Goal: Task Accomplishment & Management: Manage account settings

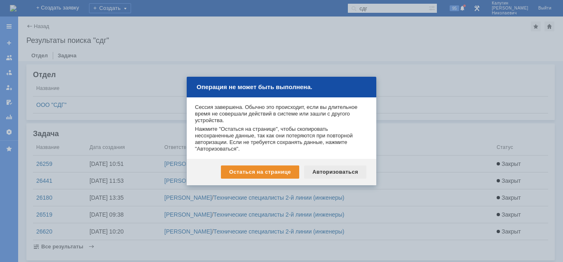
click at [334, 173] on div "Авторизоваться" at bounding box center [335, 171] width 62 height 13
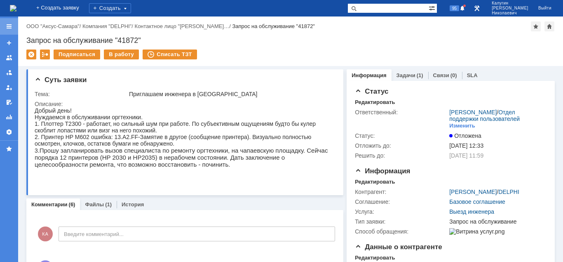
click at [9, 27] on div at bounding box center [9, 26] width 7 height 7
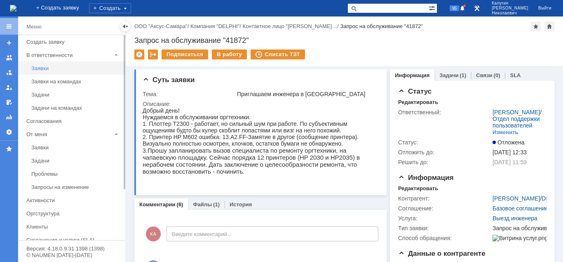
click at [48, 70] on div "Заявки" at bounding box center [75, 68] width 89 height 6
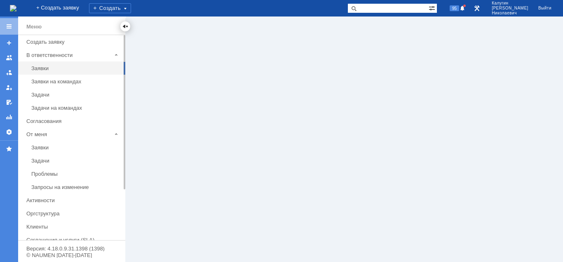
click at [124, 28] on div at bounding box center [125, 26] width 7 height 7
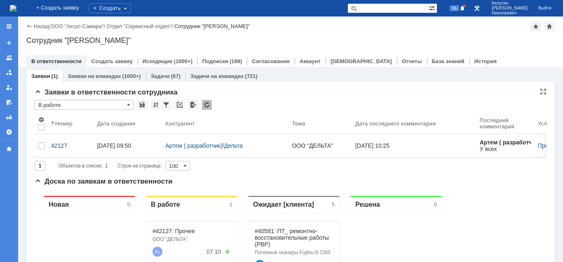
click at [67, 104] on input "В работе" at bounding box center [84, 105] width 99 height 10
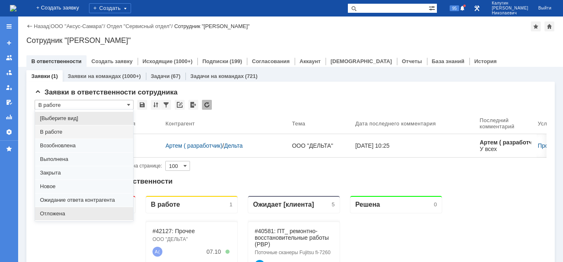
drag, startPoint x: 63, startPoint y: 213, endPoint x: 28, endPoint y: 38, distance: 178.1
click at [63, 213] on span "Отложена" at bounding box center [84, 213] width 88 height 7
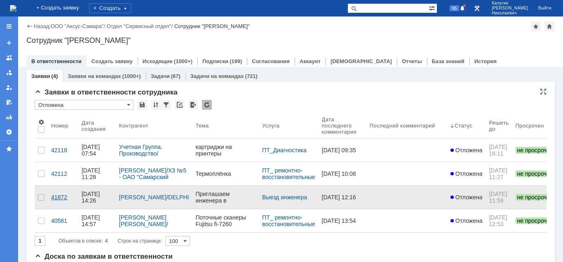
type input "Отложена"
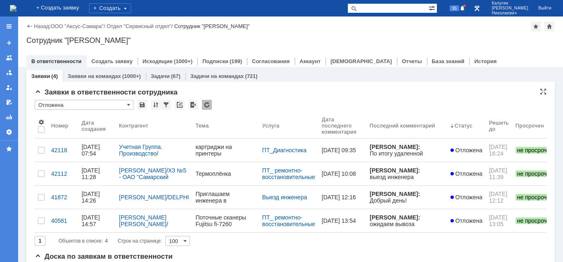
click at [62, 103] on input "Отложена" at bounding box center [84, 105] width 99 height 10
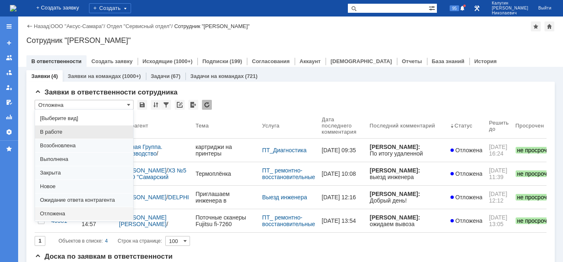
click at [57, 134] on span "В работе" at bounding box center [84, 132] width 88 height 7
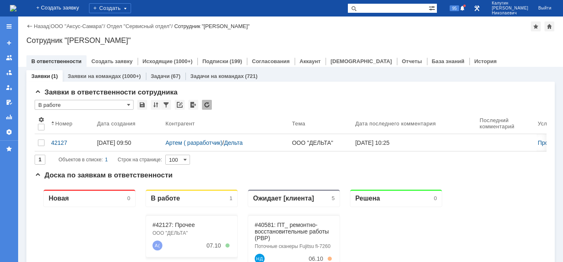
type input "В работе"
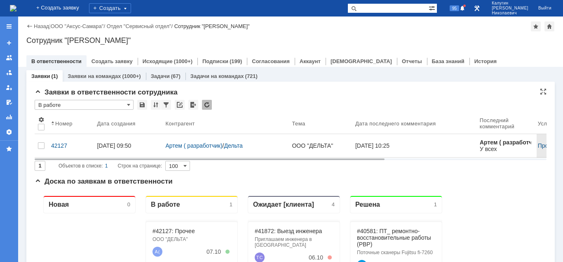
click at [381, 10] on input "text" at bounding box center [387, 8] width 81 height 10
type input "42035"
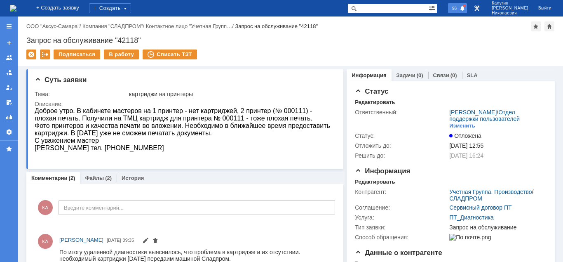
click at [465, 8] on span at bounding box center [462, 8] width 6 height 7
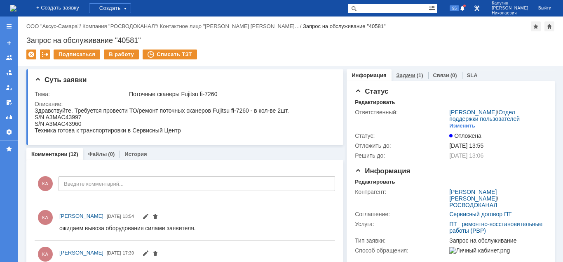
click at [406, 74] on link "Задачи" at bounding box center [405, 75] width 19 height 6
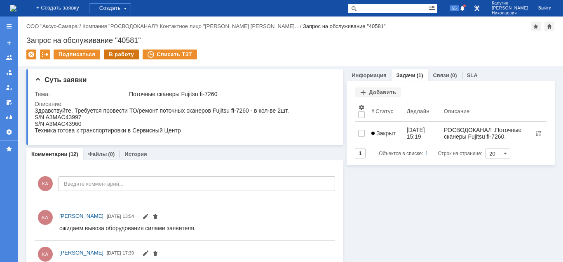
click at [120, 54] on div "В работу" at bounding box center [121, 54] width 35 height 10
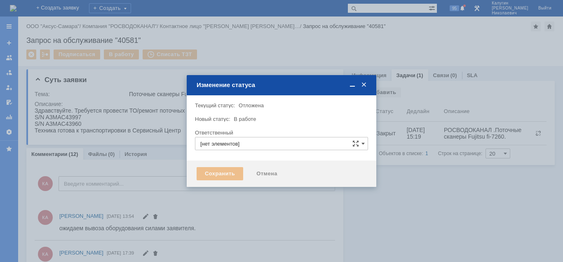
type input "[PERSON_NAME]"
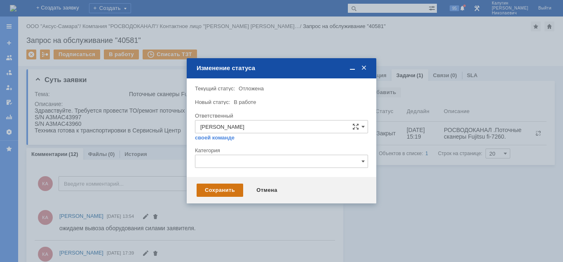
click at [204, 190] on div "Сохранить" at bounding box center [220, 189] width 47 height 13
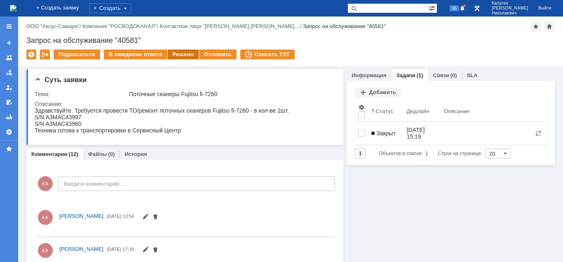
click at [180, 54] on div "Решено" at bounding box center [183, 54] width 31 height 10
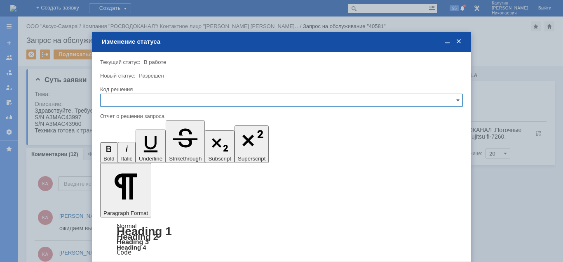
click at [160, 100] on input "text" at bounding box center [281, 100] width 363 height 13
click at [133, 154] on span "Решено" at bounding box center [281, 156] width 352 height 7
type input "Решено"
